Goal: Navigation & Orientation: Find specific page/section

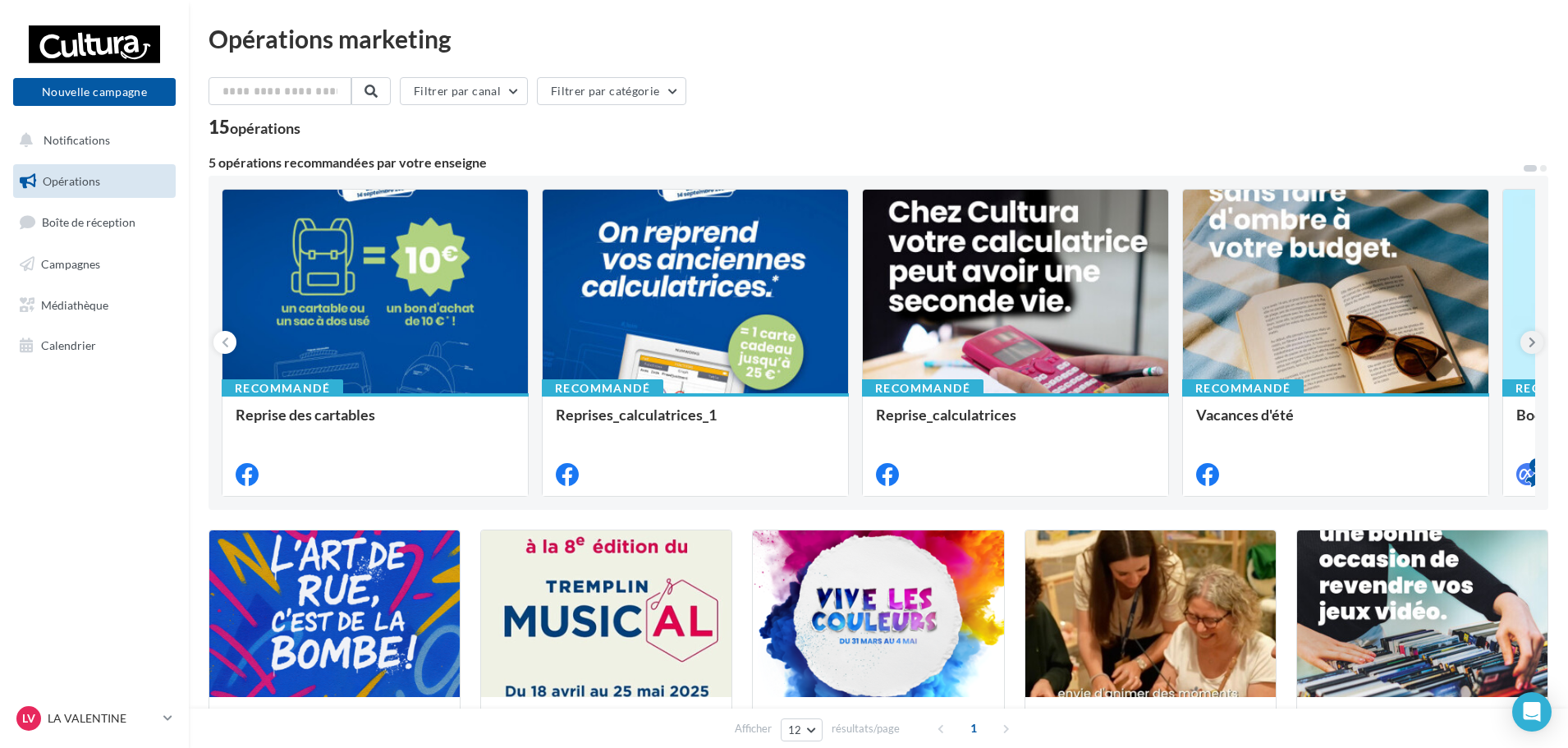
click at [1529, 334] on button at bounding box center [1531, 341] width 23 height 23
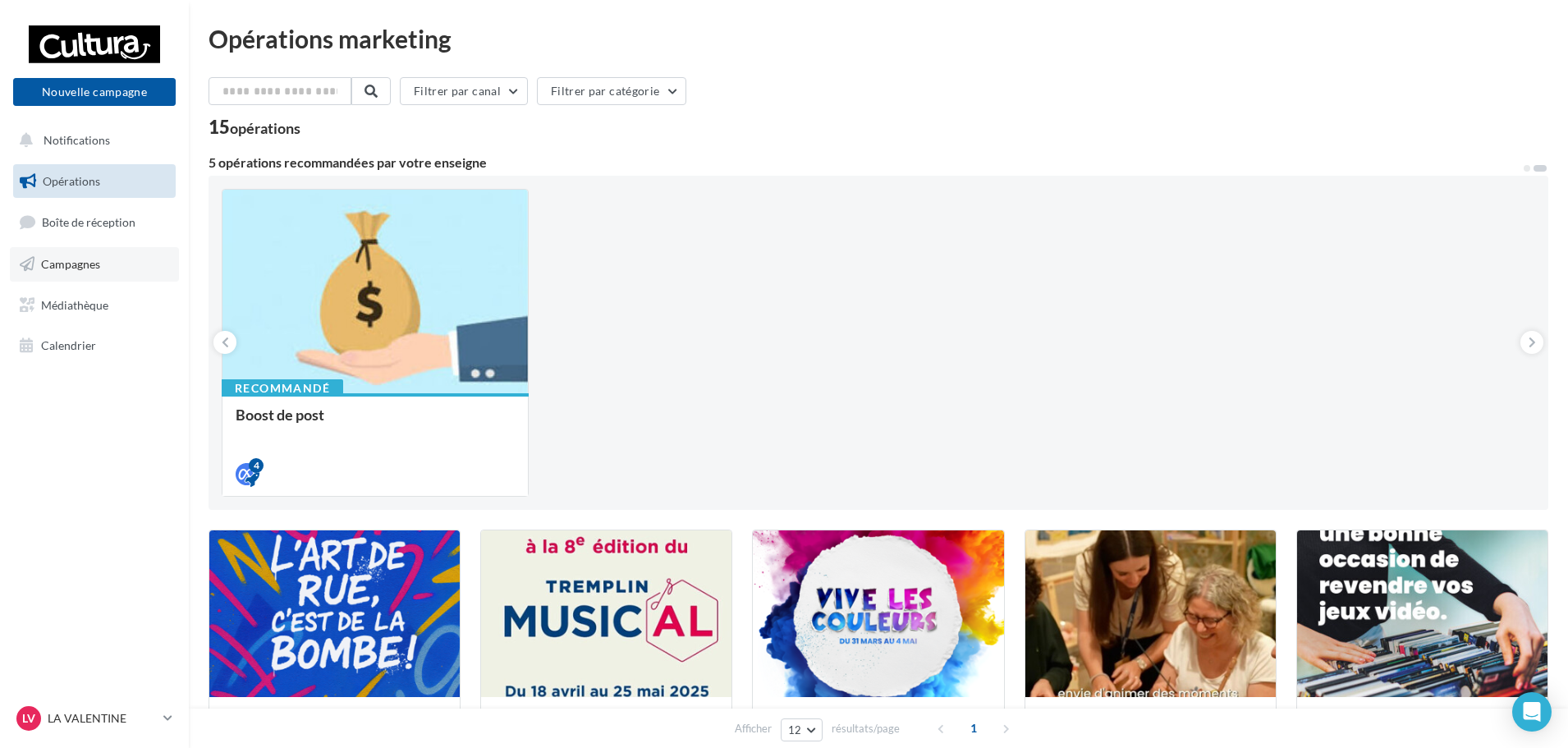
click at [71, 254] on link "Campagnes" at bounding box center [94, 264] width 169 height 35
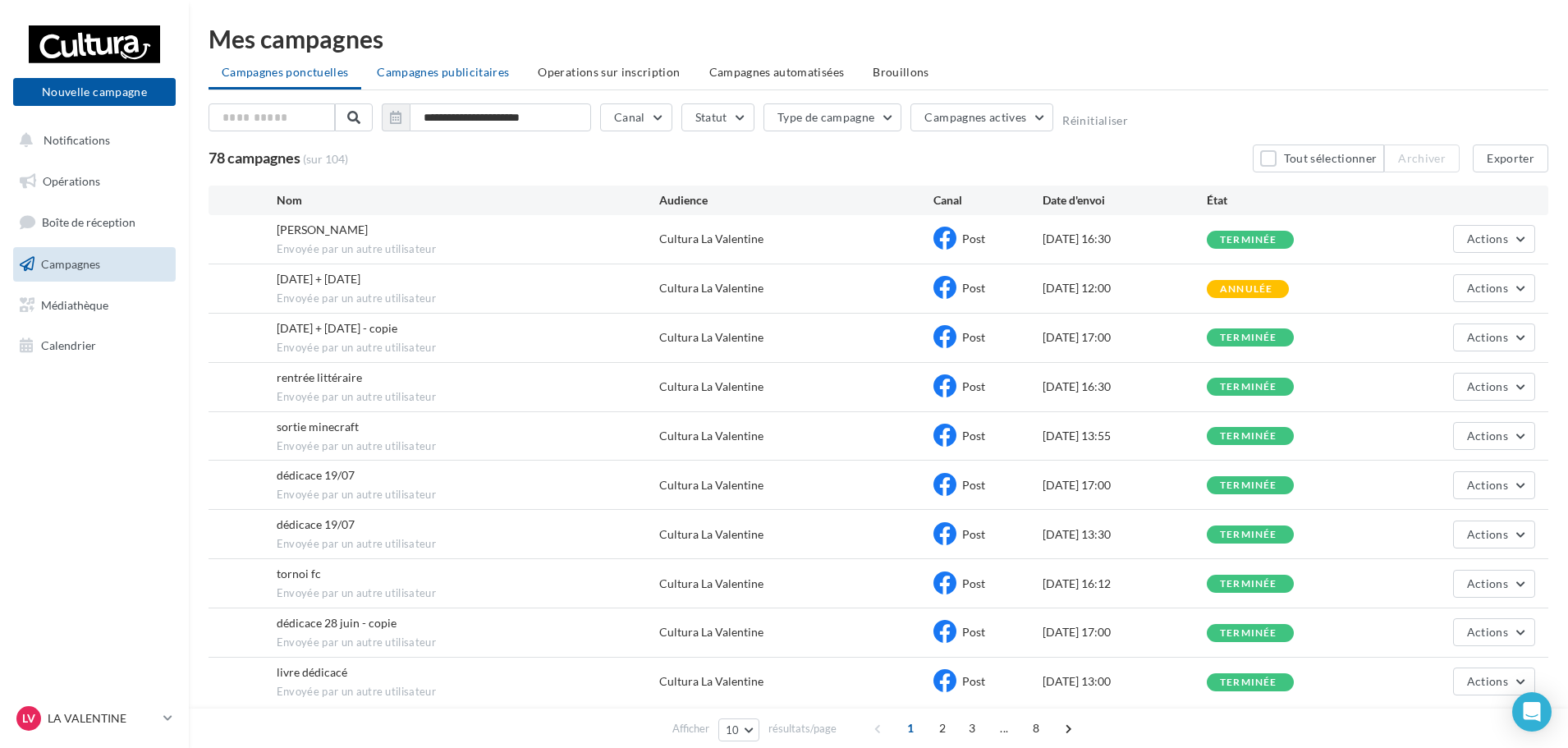
click at [445, 69] on span "Campagnes publicitaires" at bounding box center [443, 71] width 132 height 14
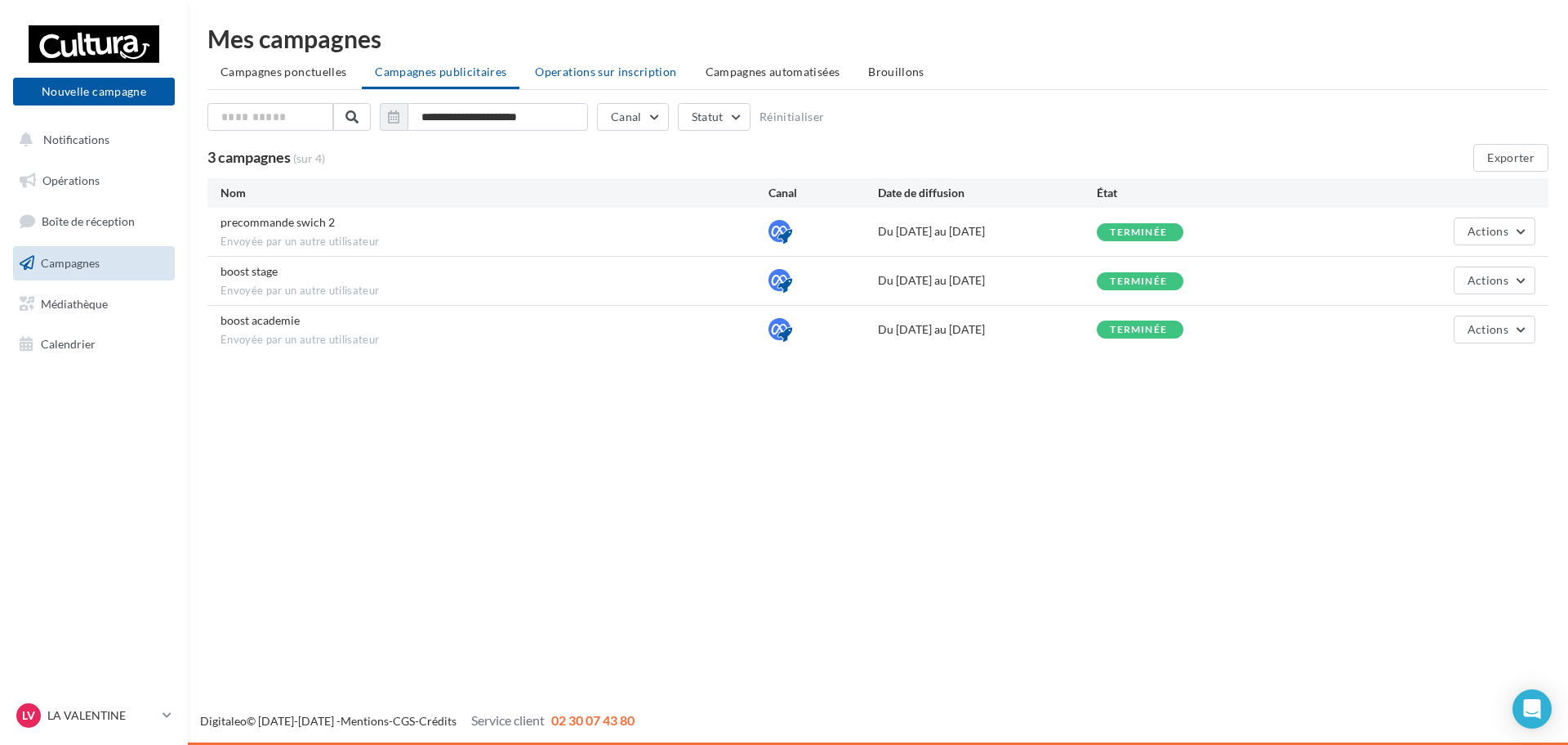
click at [575, 68] on span "Operations sur inscription" at bounding box center [605, 71] width 141 height 14
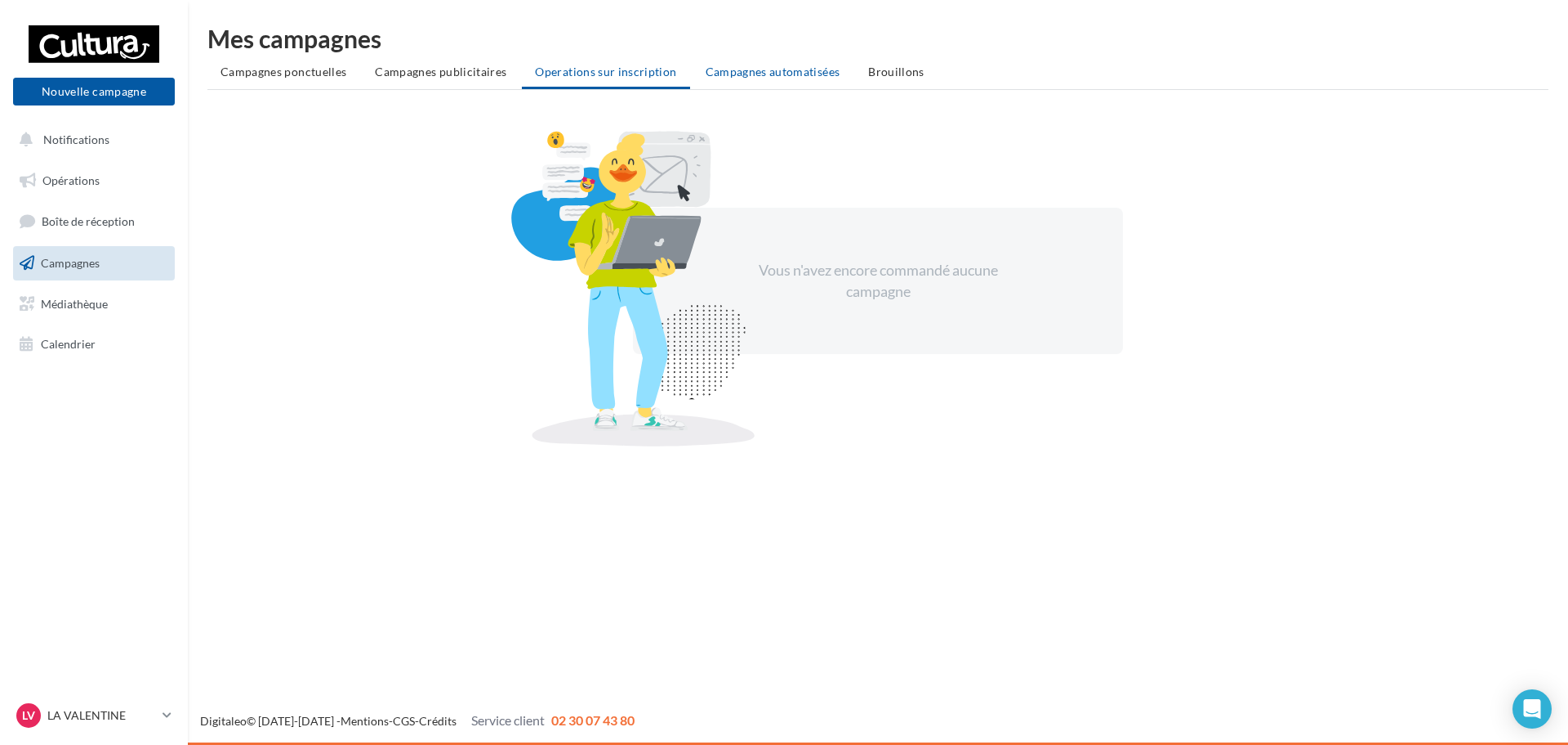
click at [743, 69] on span "Campagnes automatisées" at bounding box center [773, 71] width 135 height 14
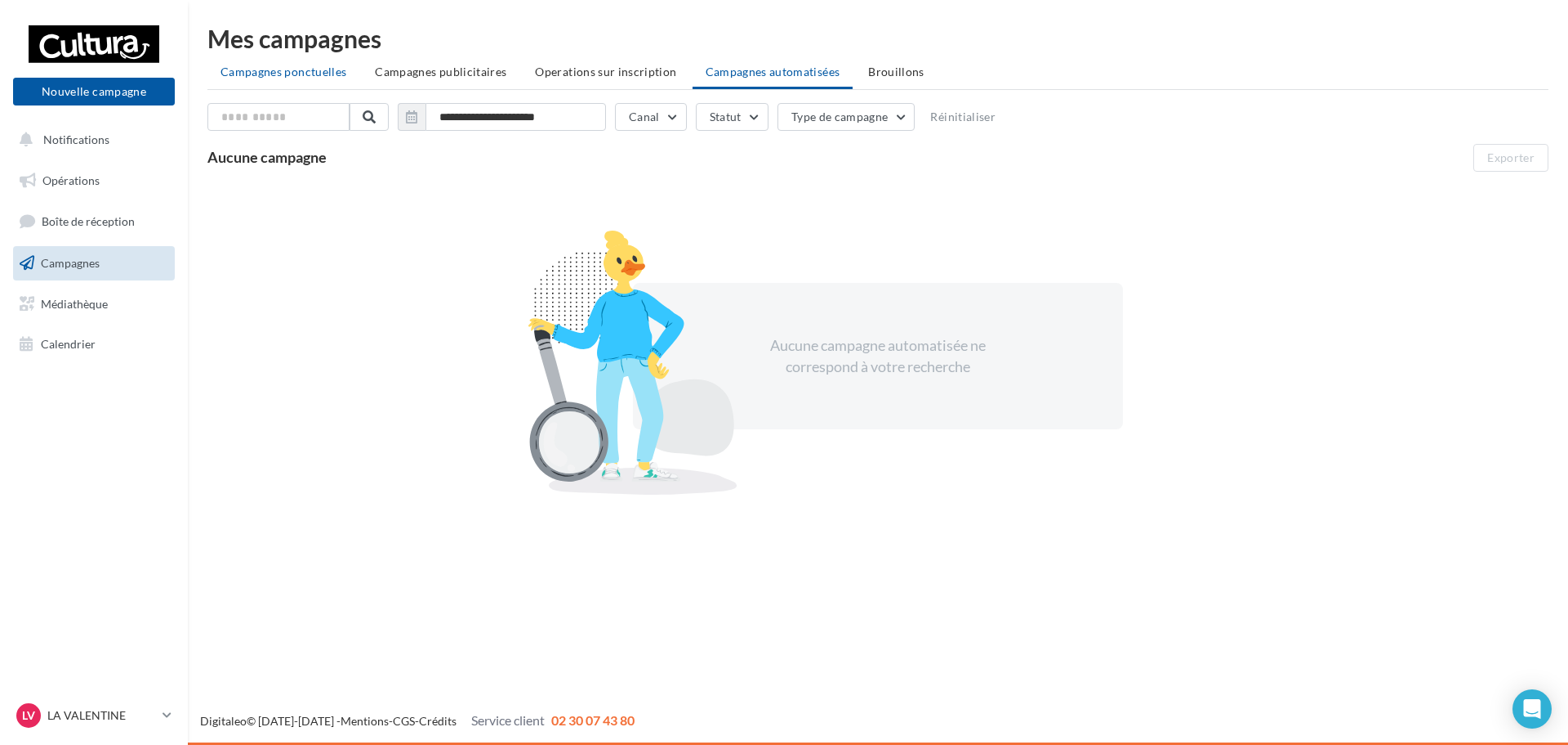
click at [238, 69] on span "Campagnes ponctuelles" at bounding box center [282, 71] width 125 height 14
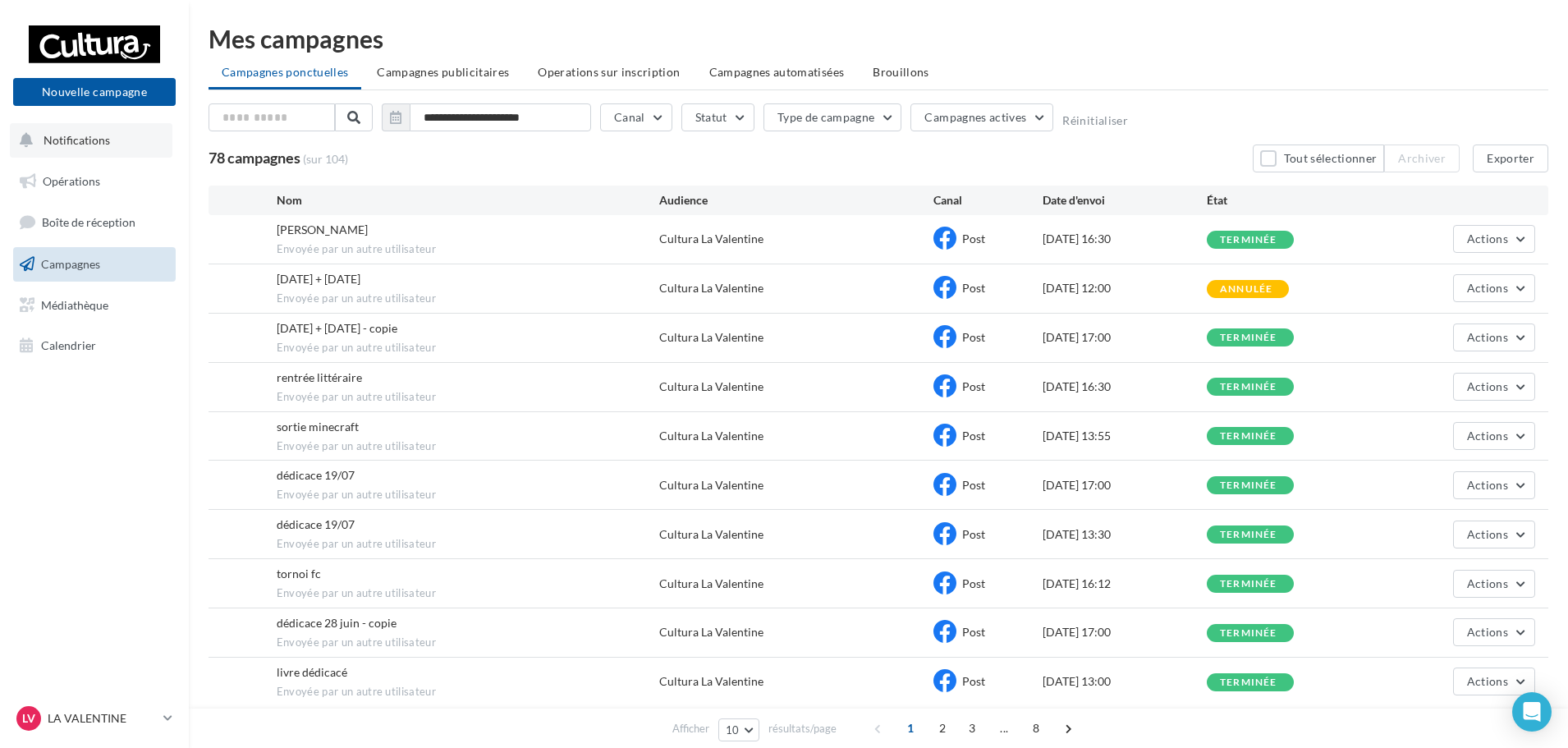
click at [92, 140] on span "Notifications" at bounding box center [76, 140] width 66 height 14
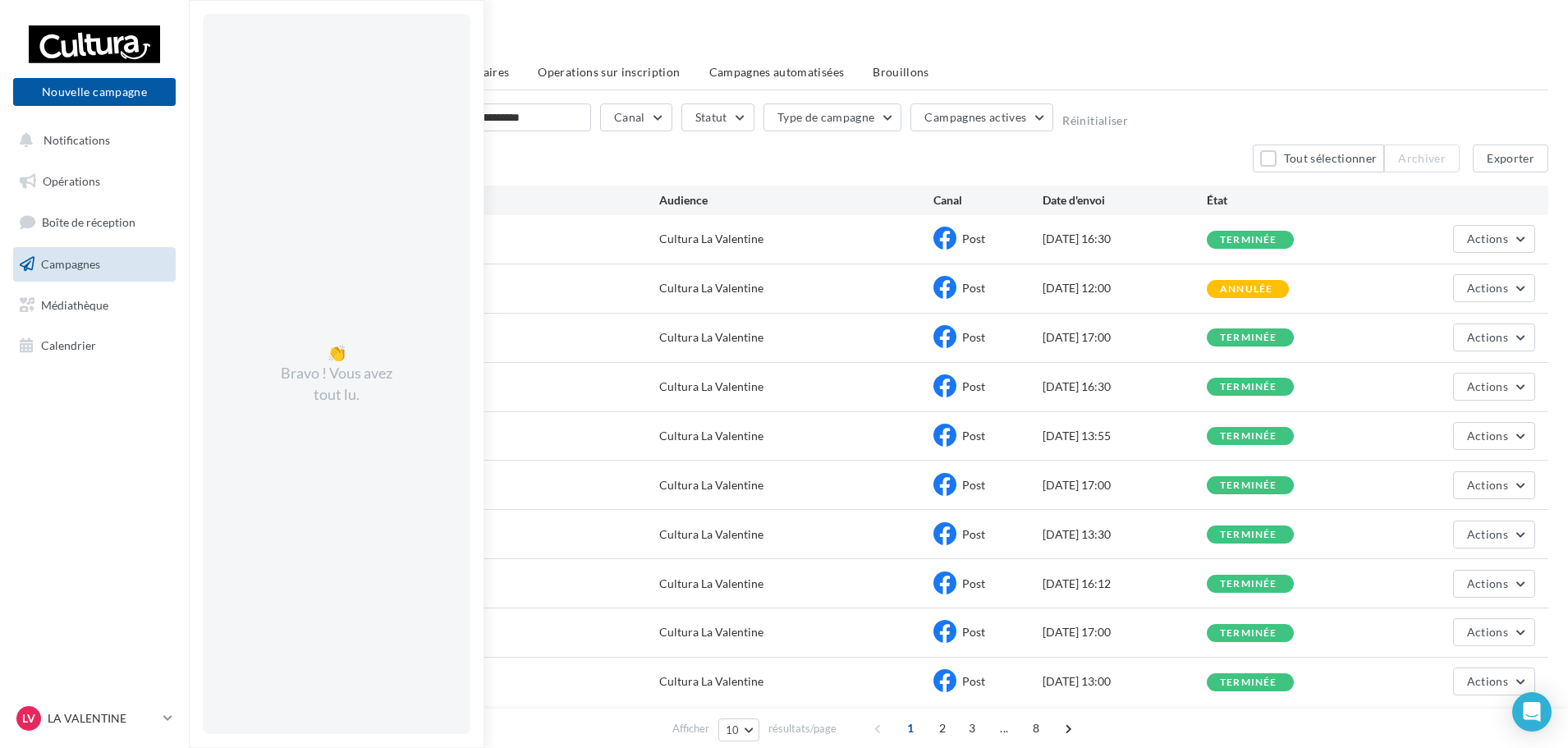
drag, startPoint x: 94, startPoint y: 435, endPoint x: 100, endPoint y: 426, distance: 10.8
click at [97, 434] on nav "Nouvelle campagne Nouvelle campagne Notifications 👏 Bravo ! Vous avez tout lu. …" at bounding box center [94, 374] width 189 height 748
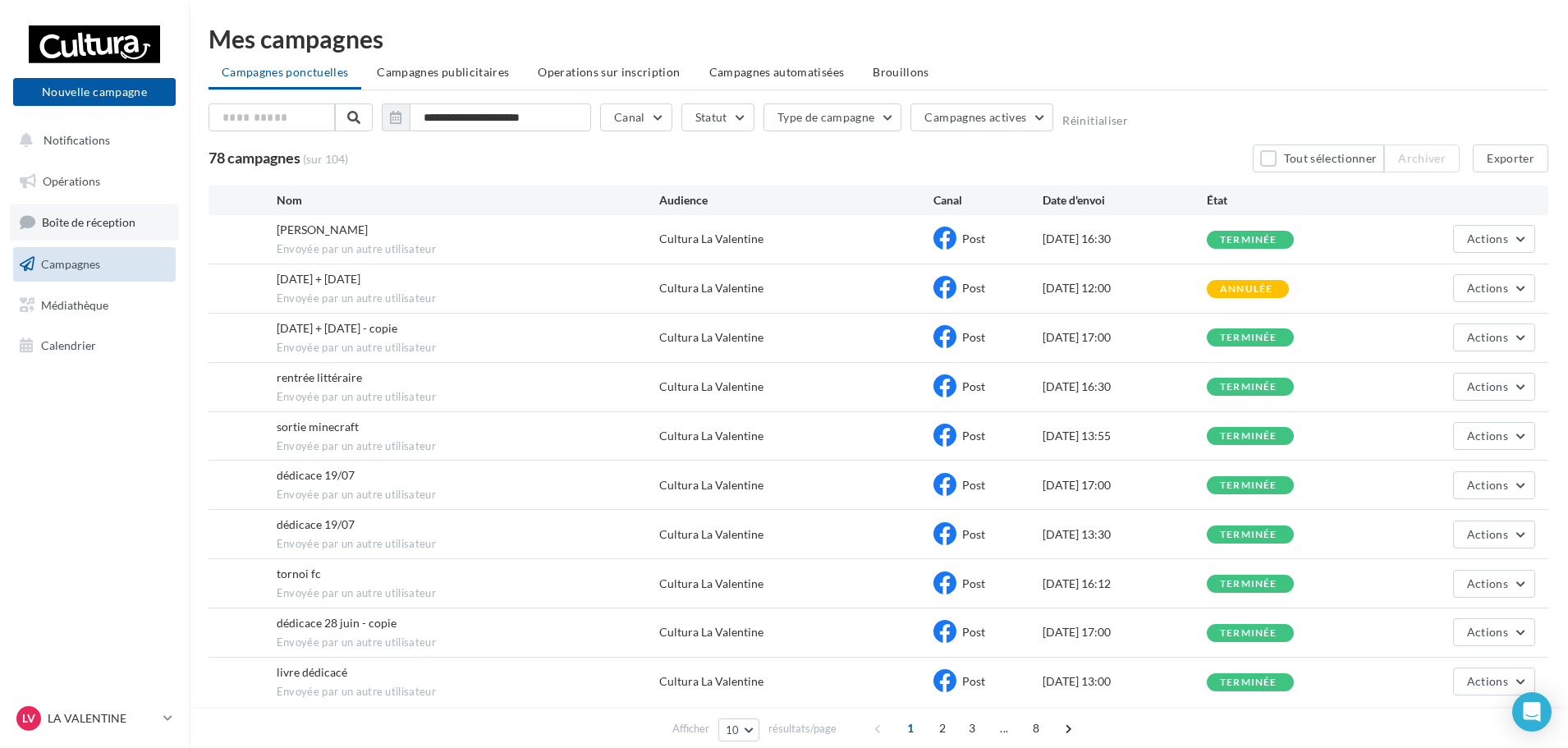
click at [89, 221] on span "Boîte de réception" at bounding box center [88, 222] width 93 height 14
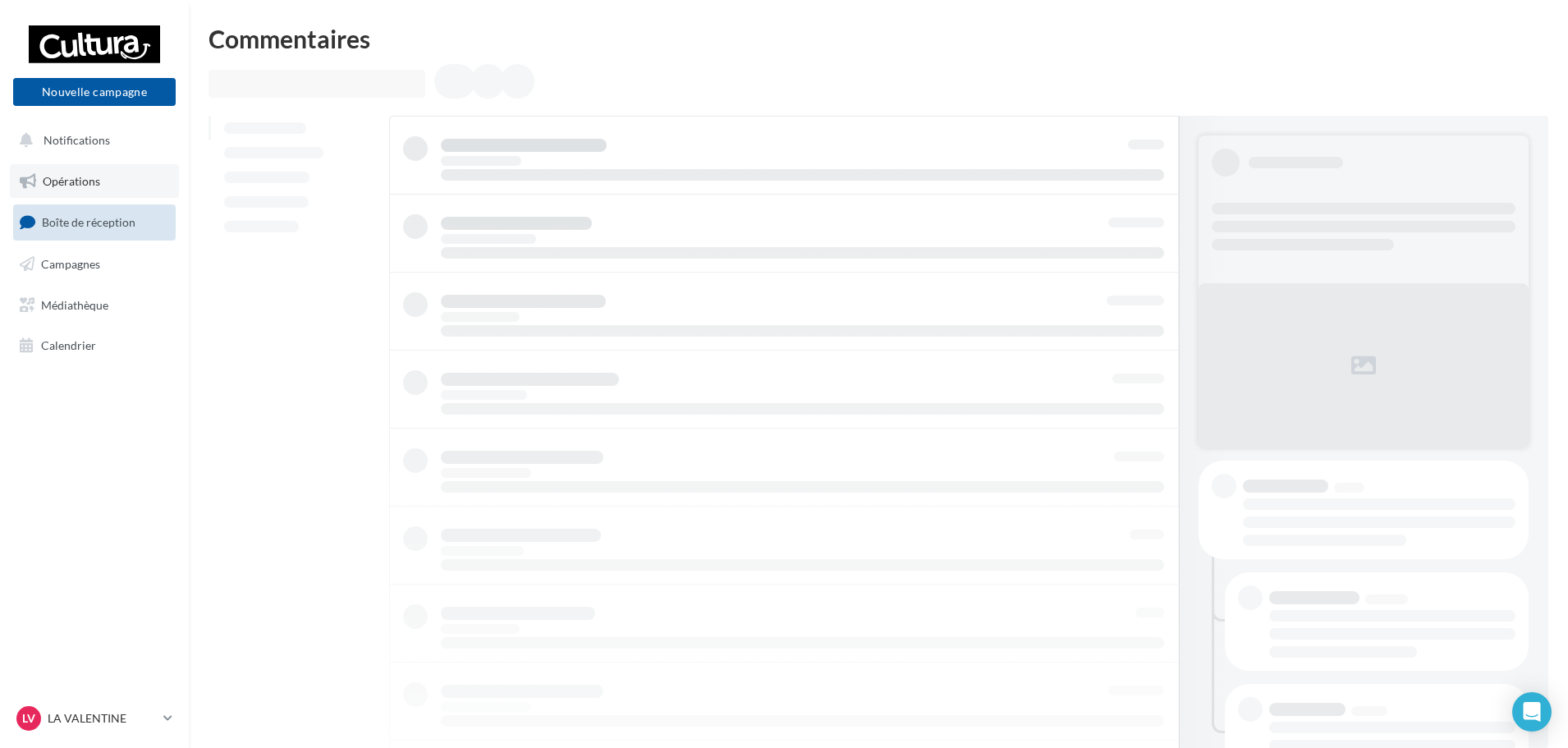
click at [78, 182] on span "Opérations" at bounding box center [71, 181] width 58 height 14
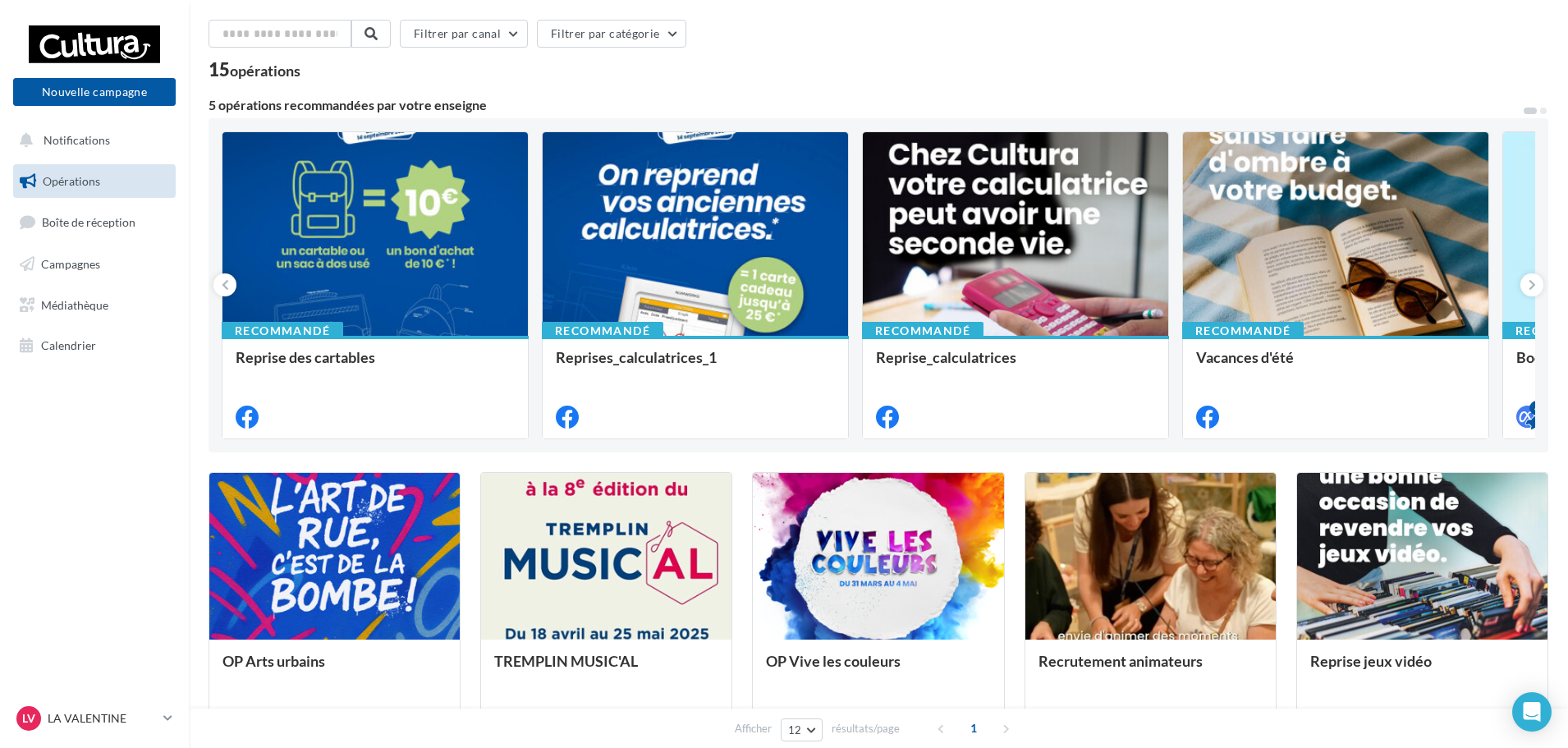
scroll to position [164, 0]
